Goal: Task Accomplishment & Management: Use online tool/utility

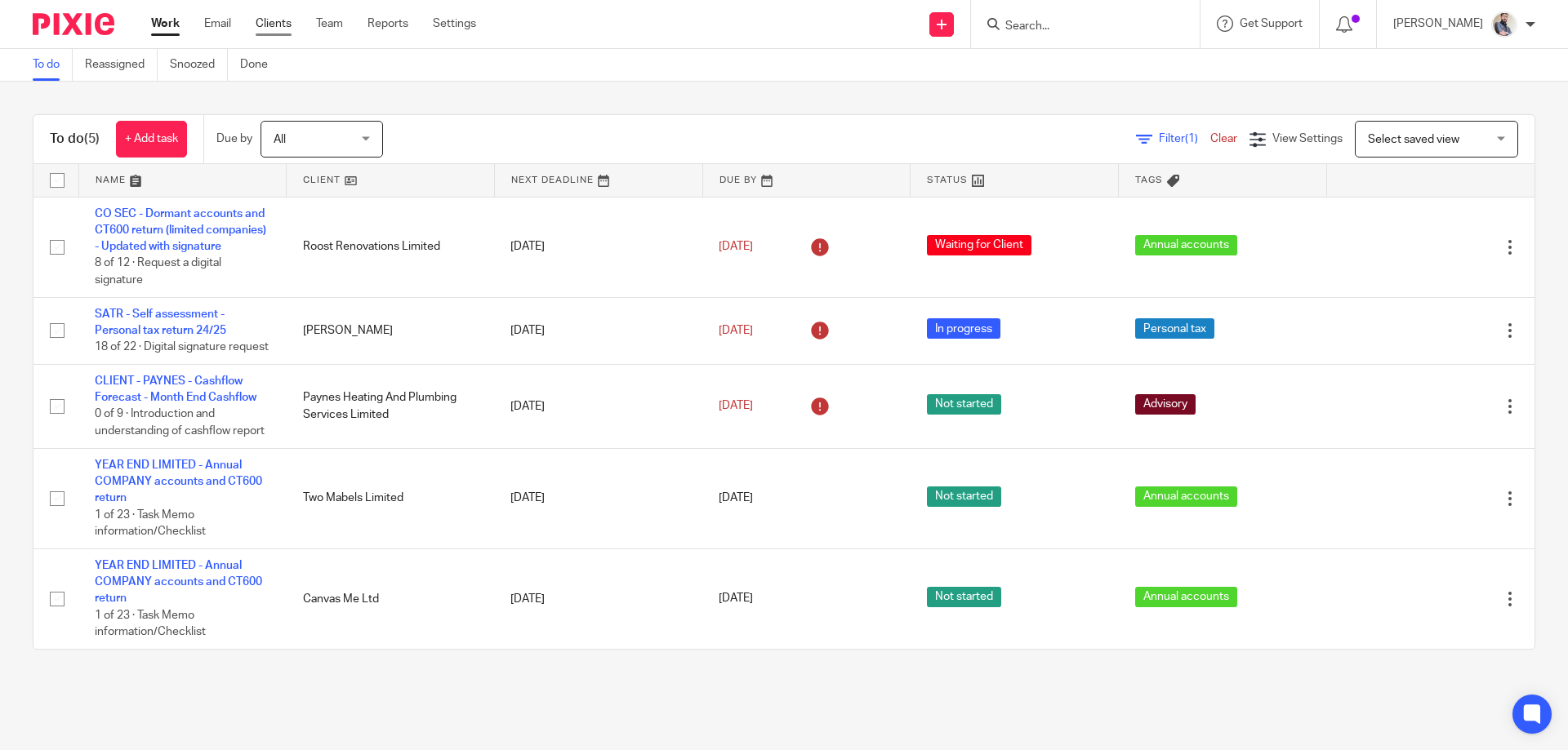
click at [274, 30] on link "Clients" at bounding box center [273, 24] width 36 height 17
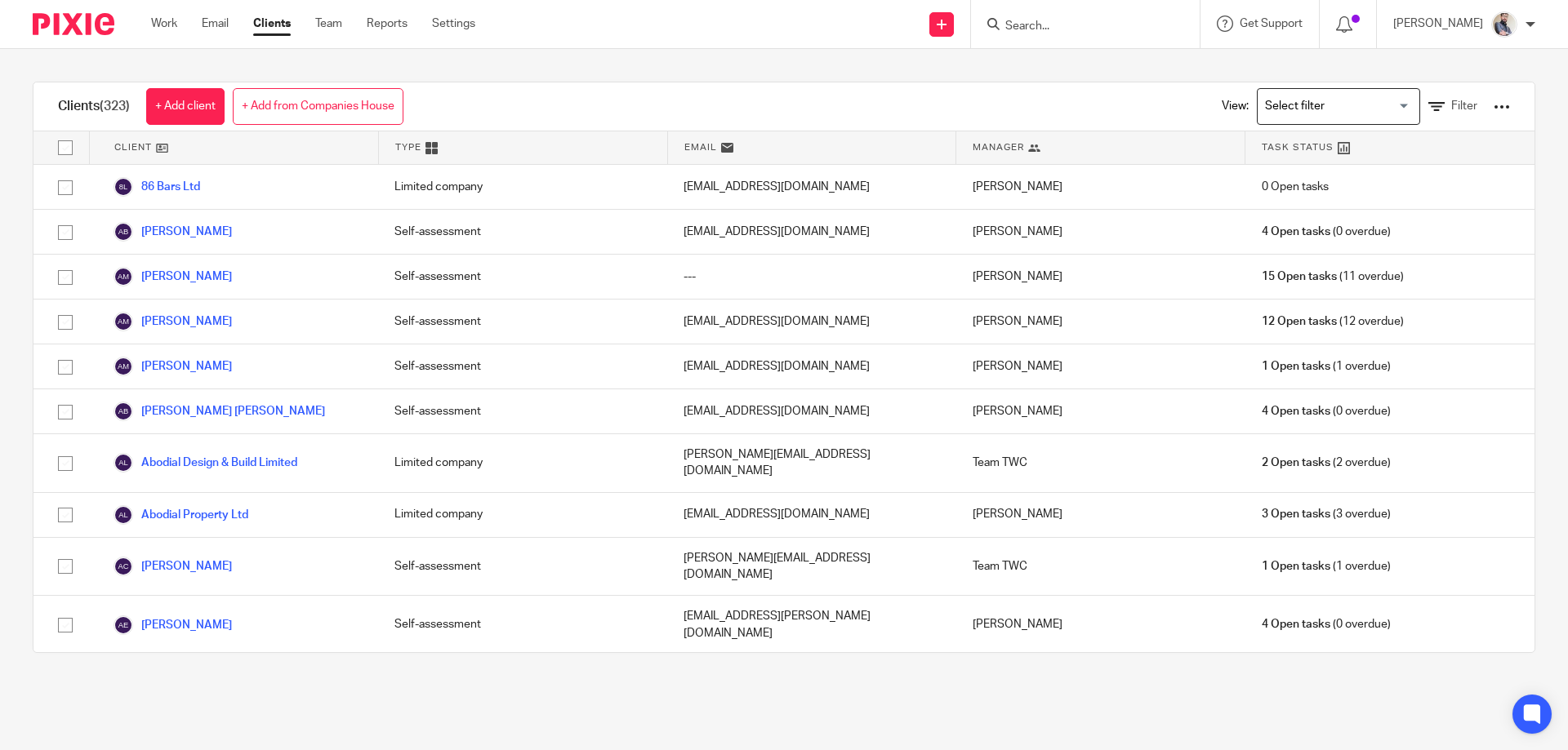
click at [1493, 103] on div at bounding box center [1502, 107] width 17 height 17
click at [1344, 92] on input "Search for option" at bounding box center [1334, 106] width 151 height 29
click at [1451, 109] on span "Filter" at bounding box center [1464, 106] width 27 height 12
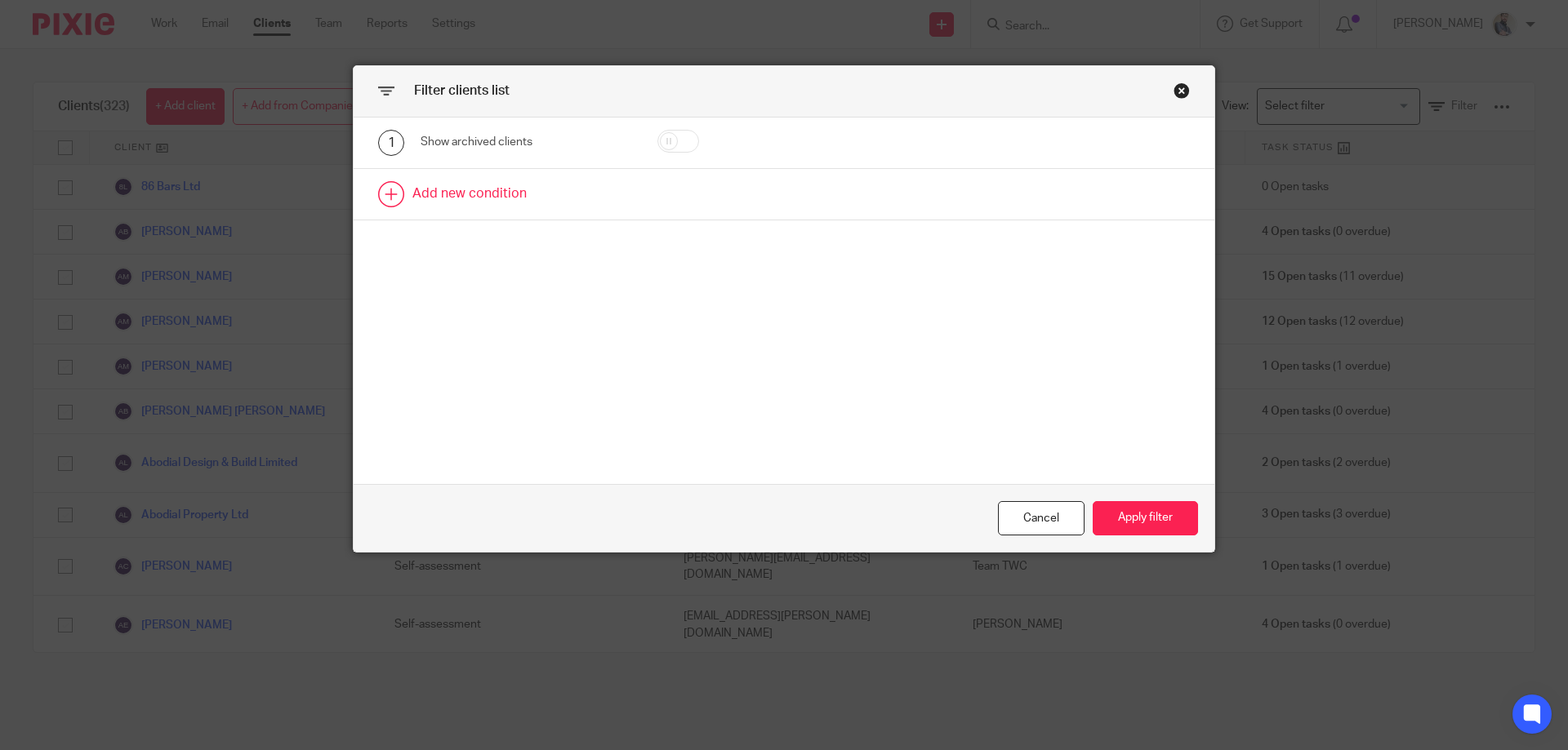
click at [434, 180] on link at bounding box center [784, 194] width 861 height 50
click at [466, 202] on div "Field" at bounding box center [513, 199] width 157 height 34
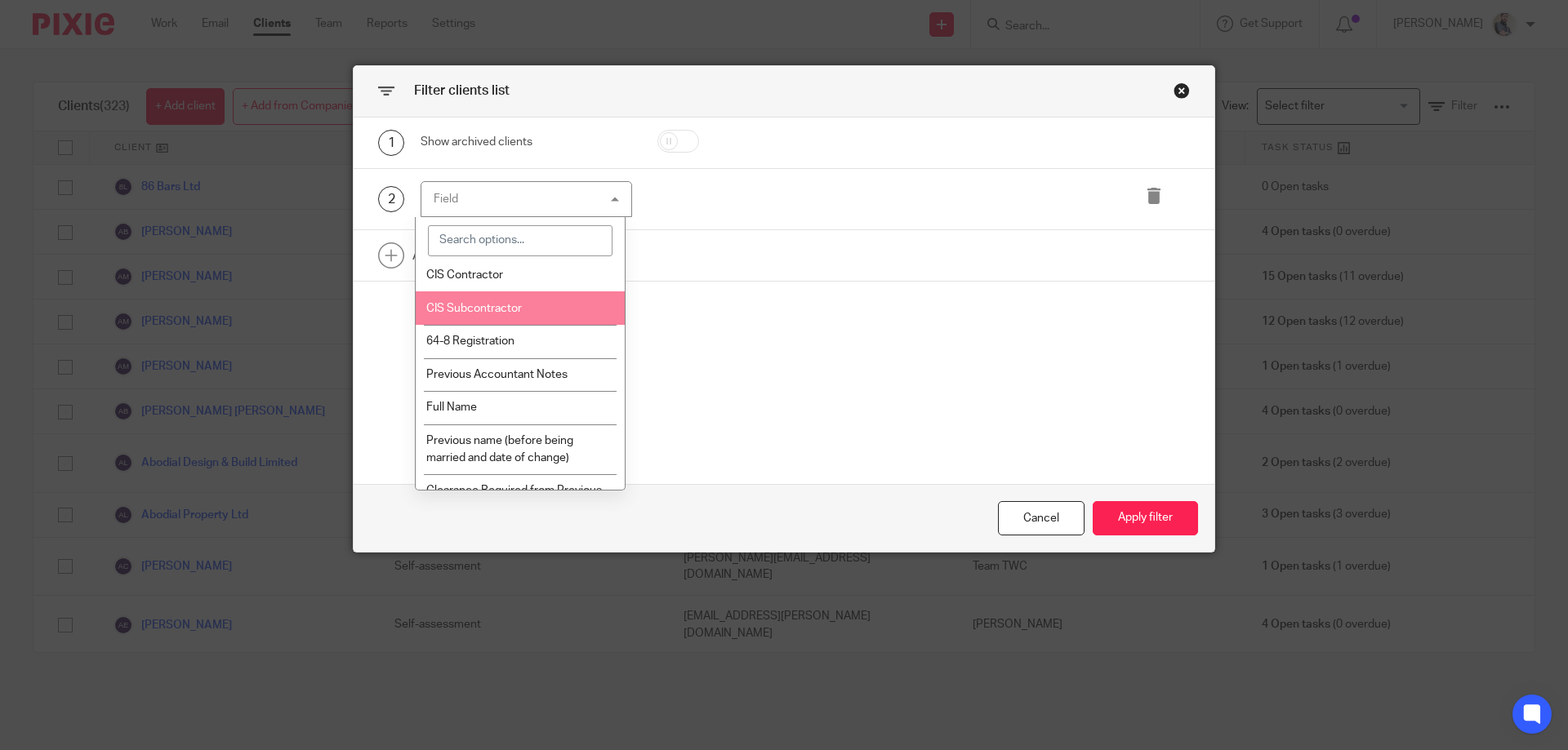
scroll to position [3700, 0]
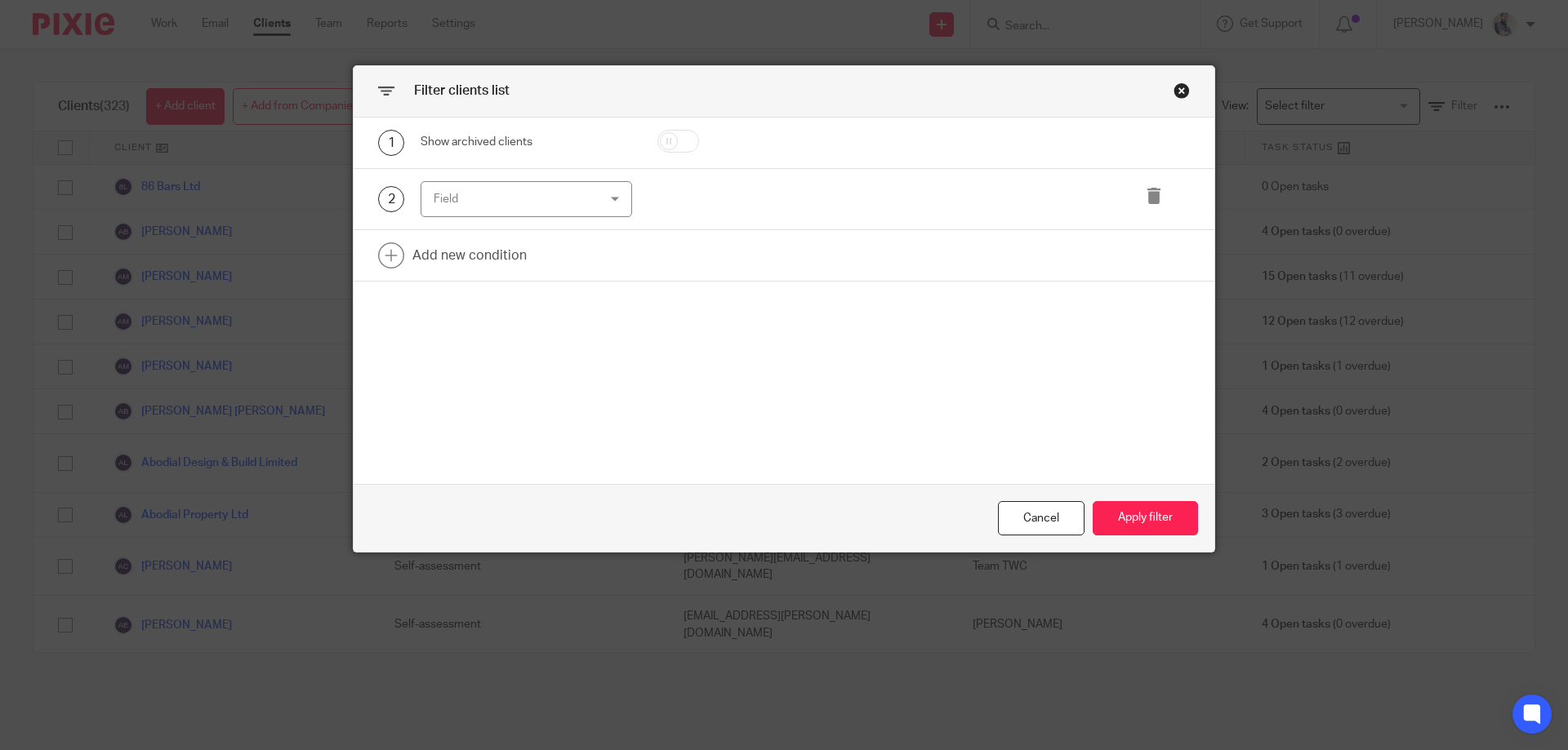
click at [1176, 89] on div "Close this dialog window" at bounding box center [1182, 91] width 17 height 17
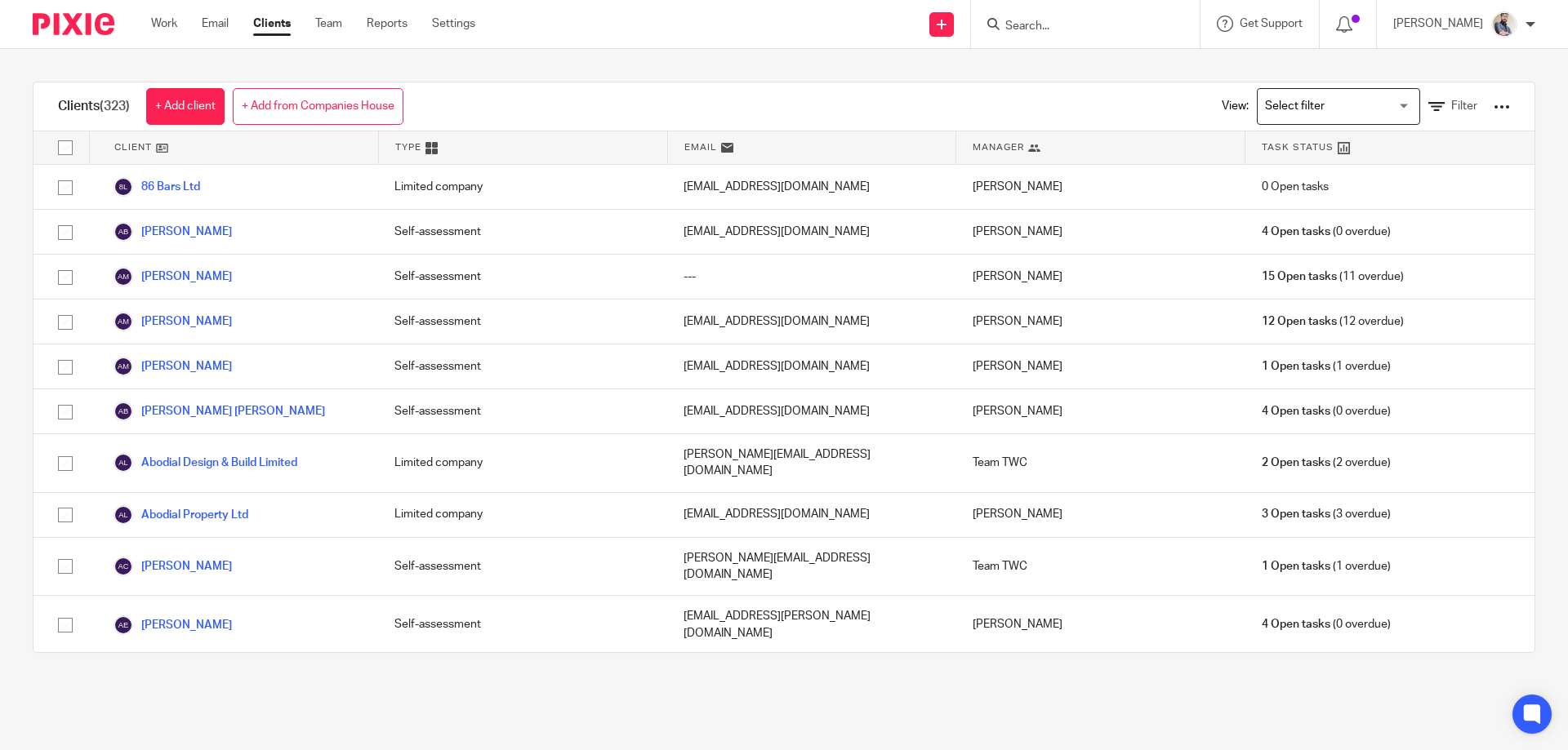
click at [1468, 107] on div "View: Loading... Filter" at bounding box center [1353, 107] width 313 height 48
click at [1493, 107] on div at bounding box center [1502, 107] width 17 height 17
click at [1367, 196] on link "Export clients to CSV file" at bounding box center [1370, 193] width 227 height 25
